Goal: Task Accomplishment & Management: Use online tool/utility

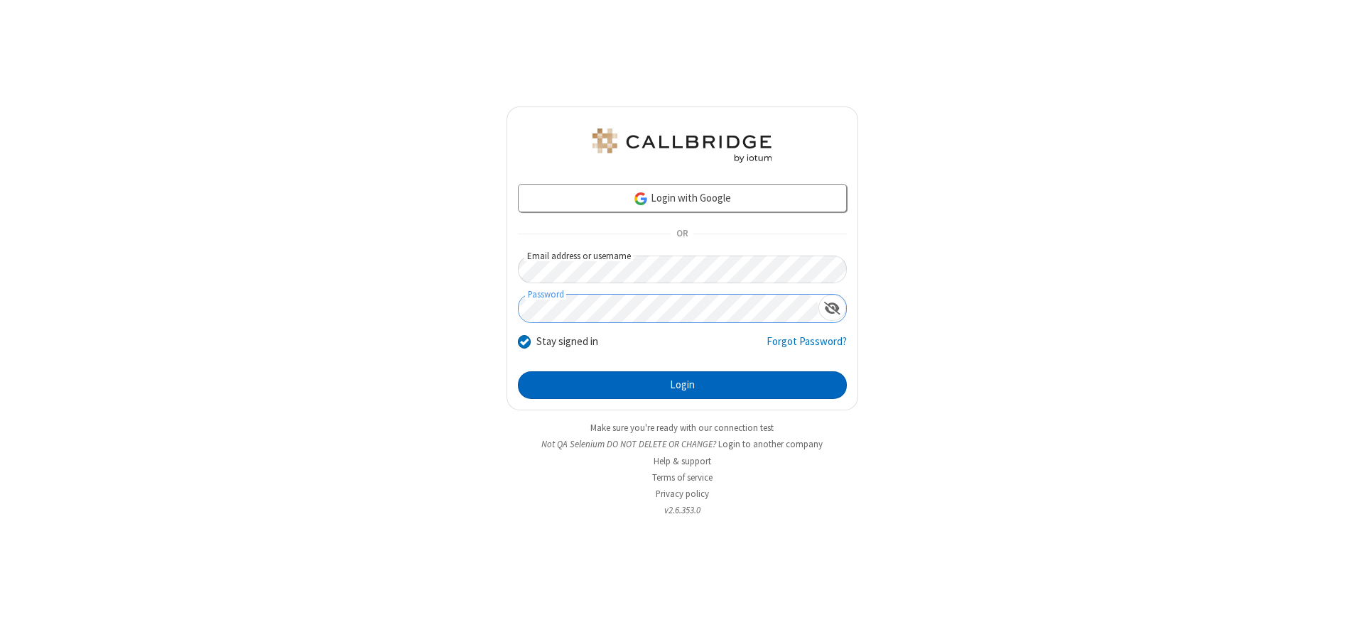
click at [682, 385] on button "Login" at bounding box center [682, 386] width 329 height 28
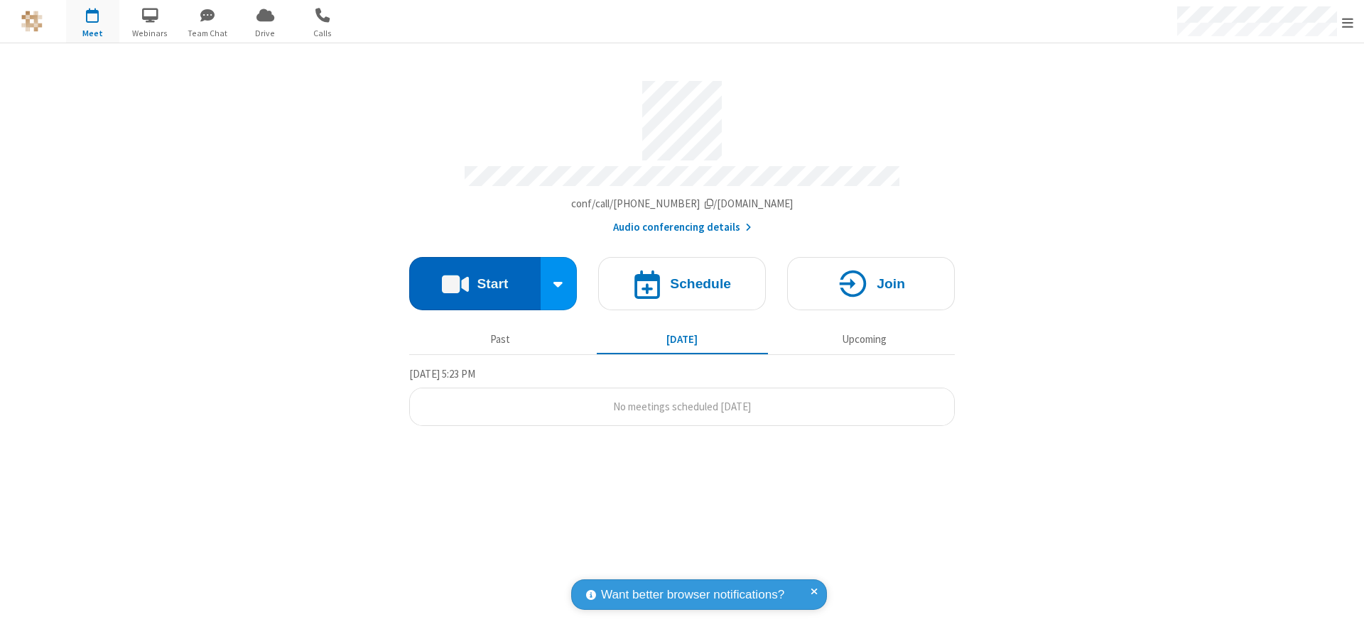
click at [475, 278] on button "Start" at bounding box center [474, 283] width 131 height 53
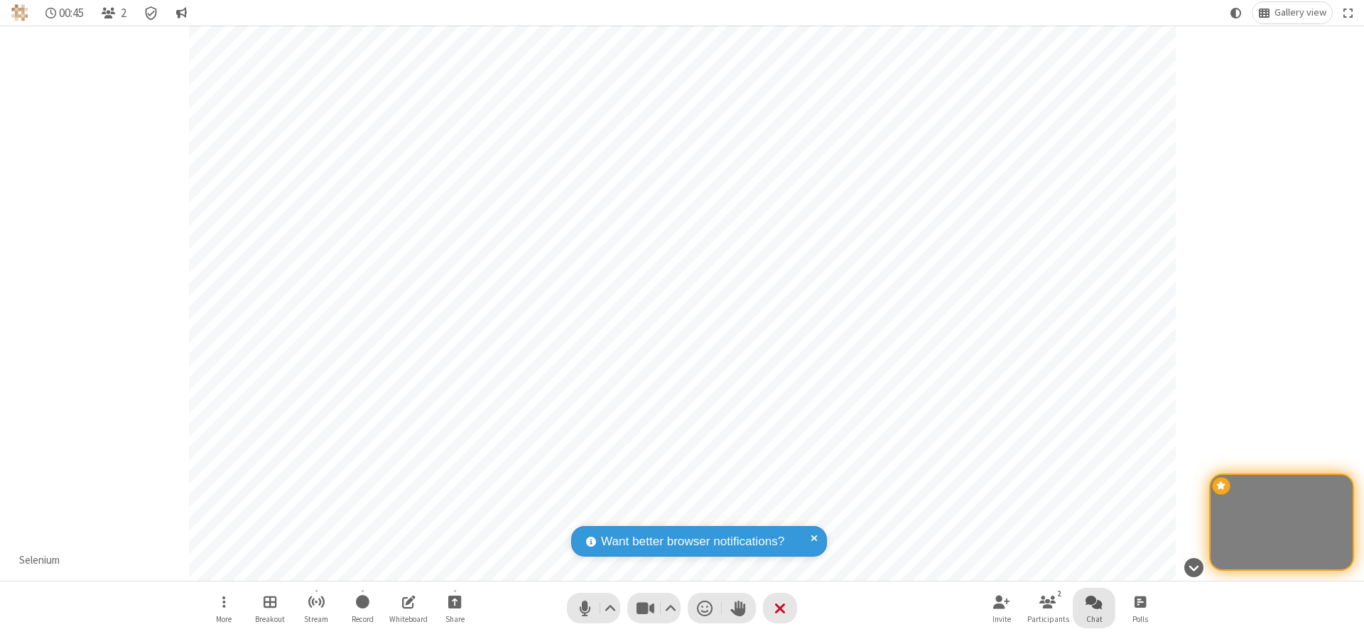
click at [1094, 602] on span "Open chat" at bounding box center [1094, 602] width 17 height 18
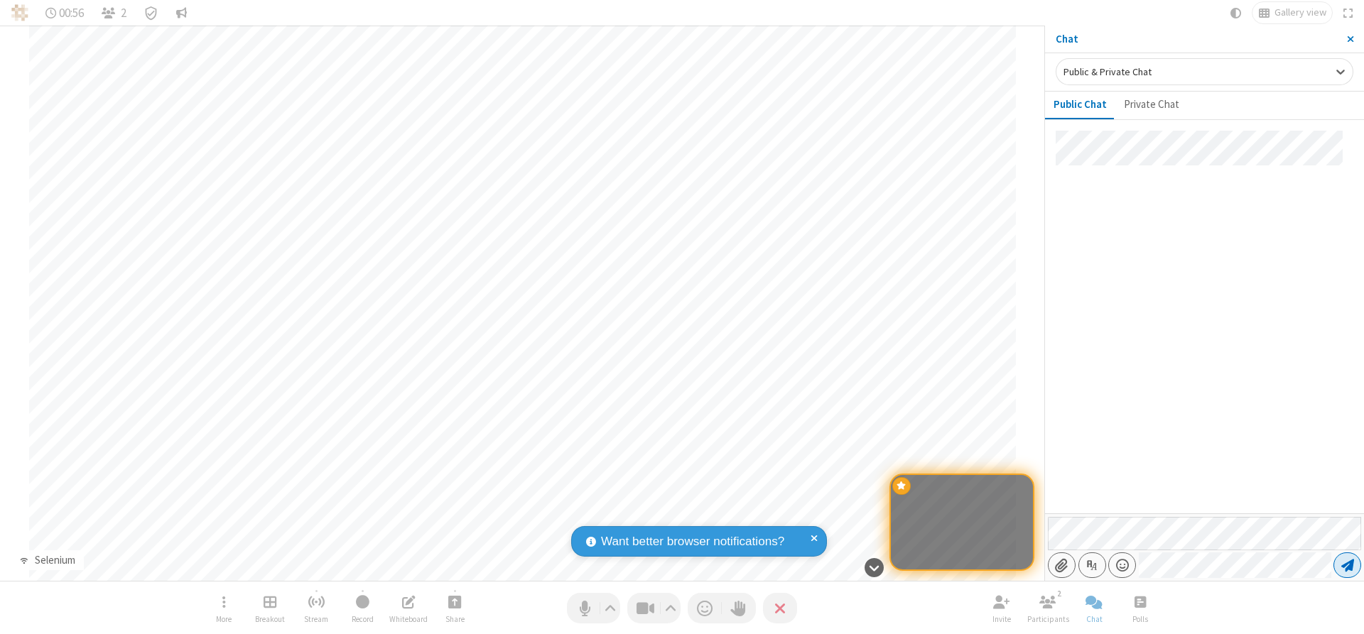
click at [1347, 566] on span "Send message" at bounding box center [1347, 565] width 13 height 14
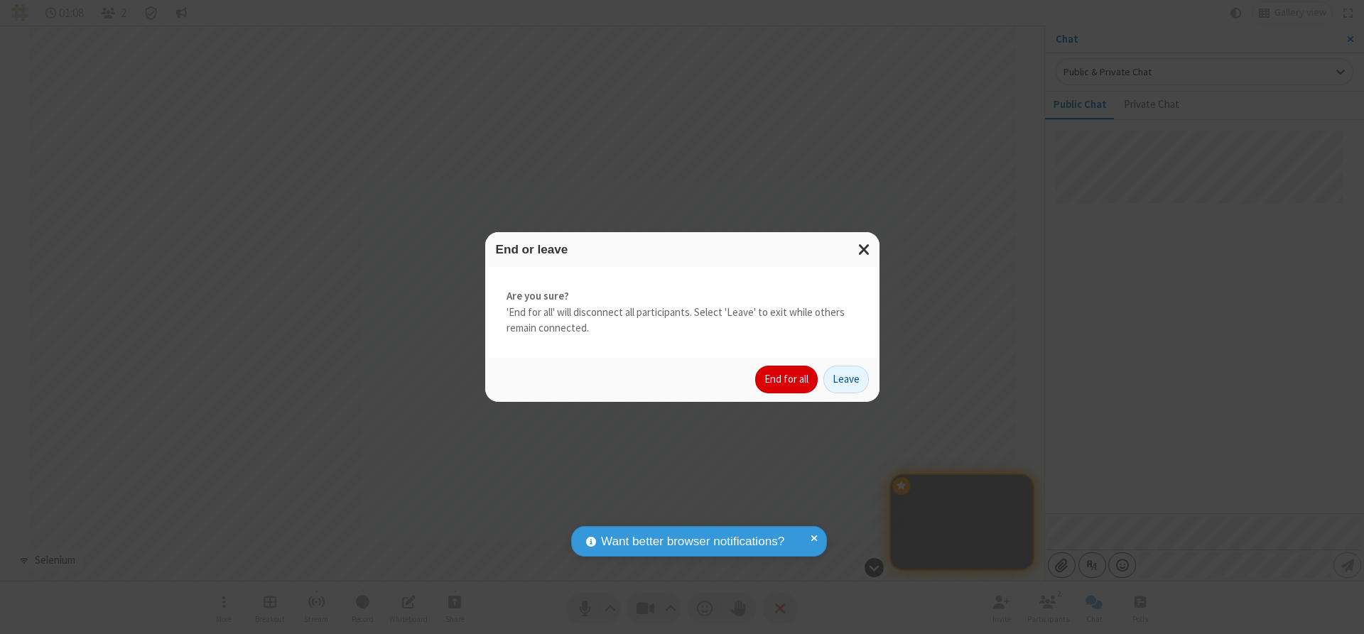
click at [787, 379] on button "End for all" at bounding box center [786, 380] width 63 height 28
